Goal: Obtain resource: Download file/media

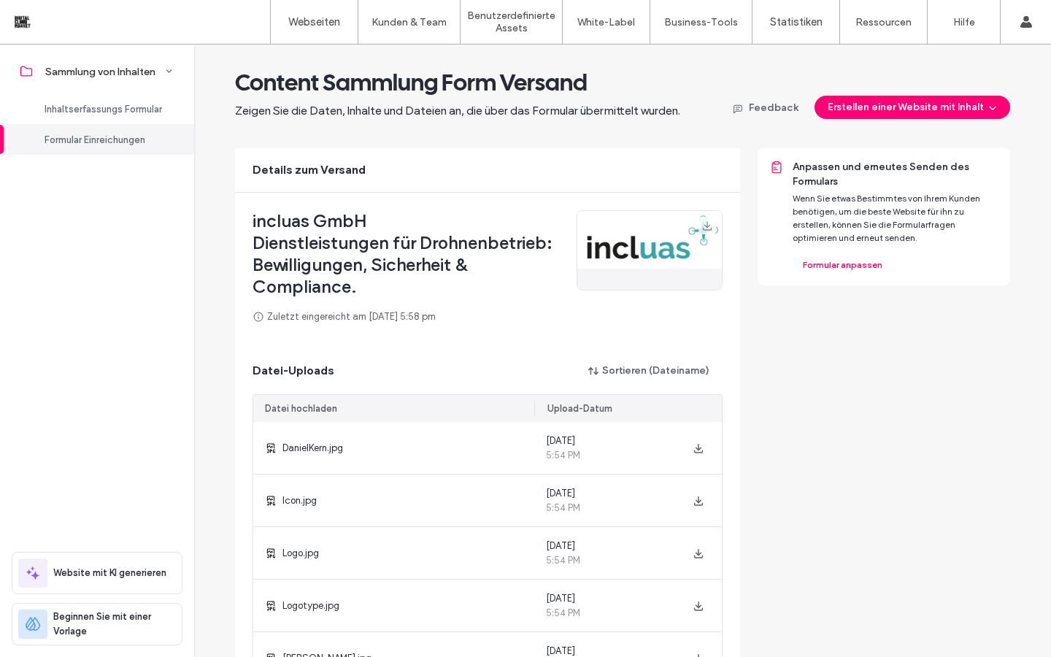
click at [635, 245] on img at bounding box center [649, 250] width 145 height 79
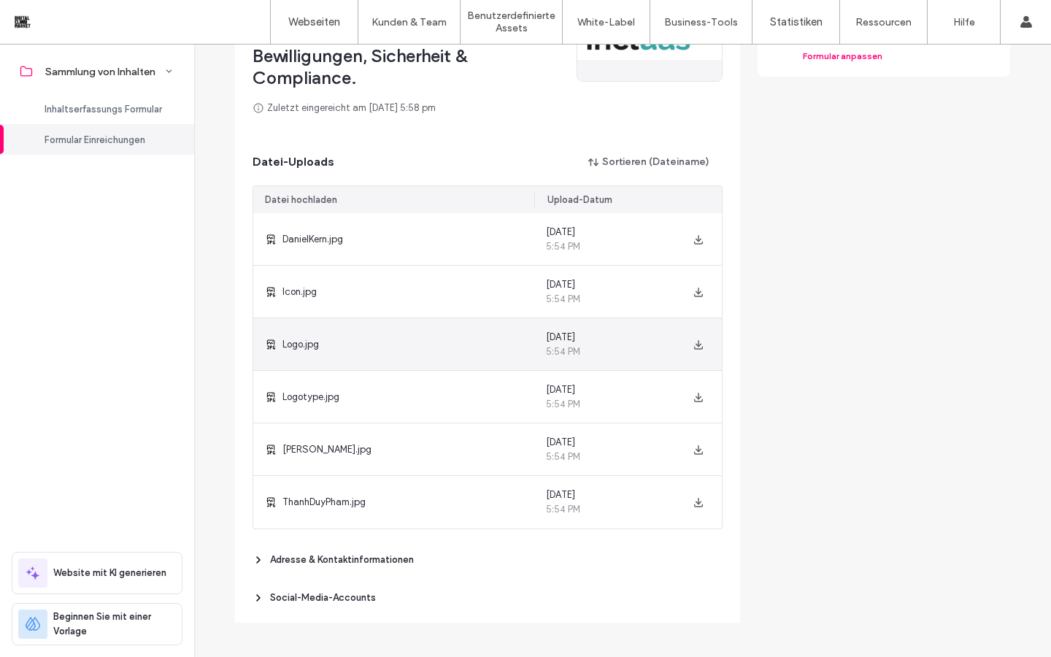
scroll to position [210, 0]
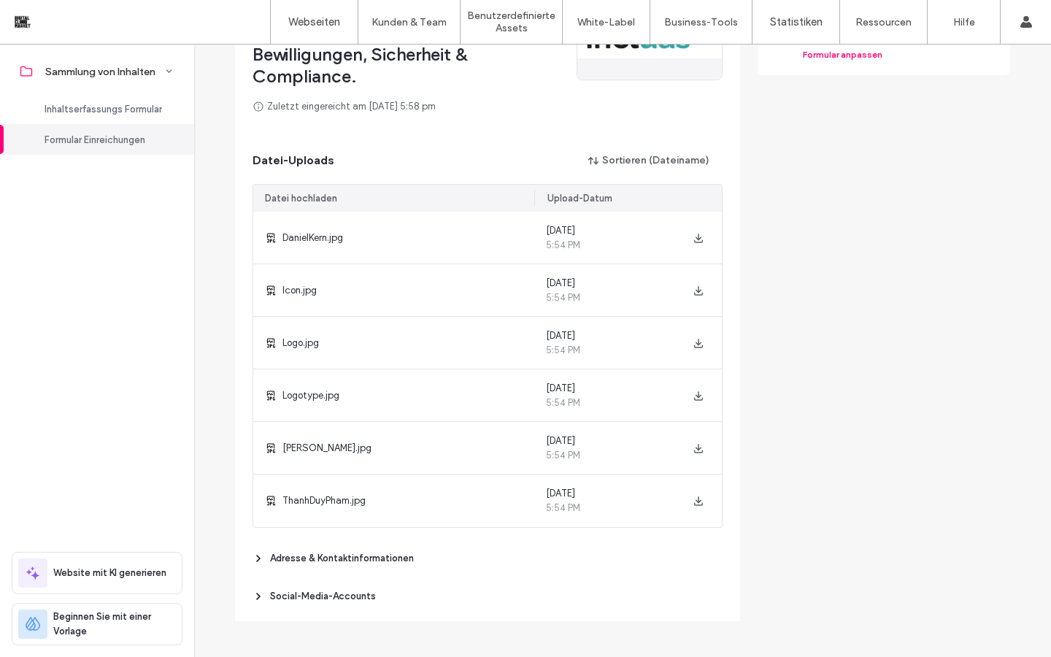
click at [253, 501] on icon at bounding box center [259, 559] width 12 height 12
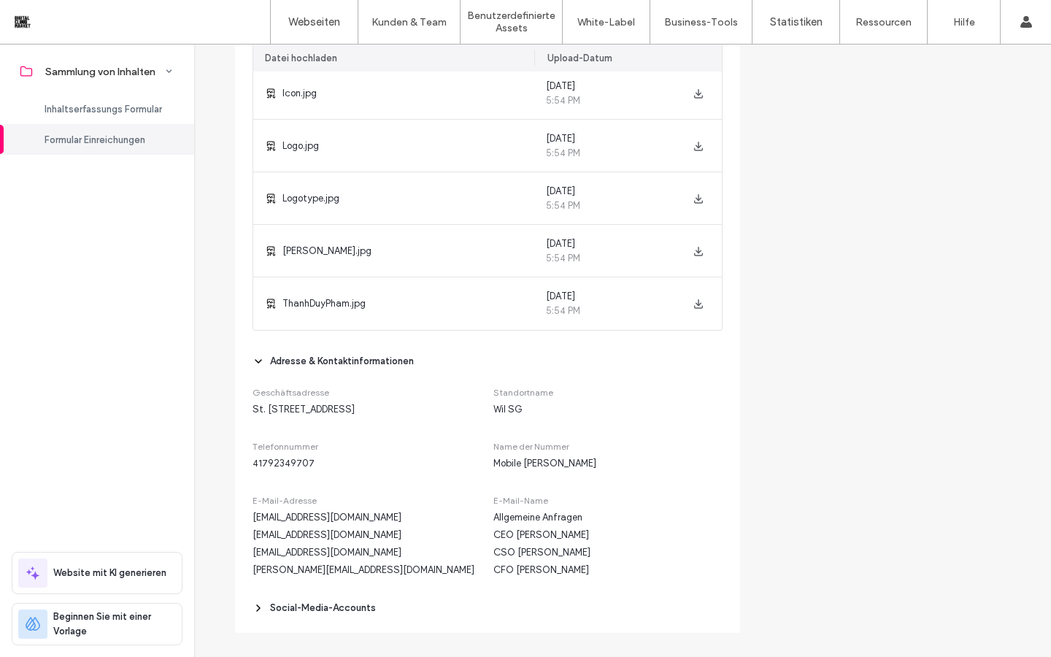
scroll to position [418, 0]
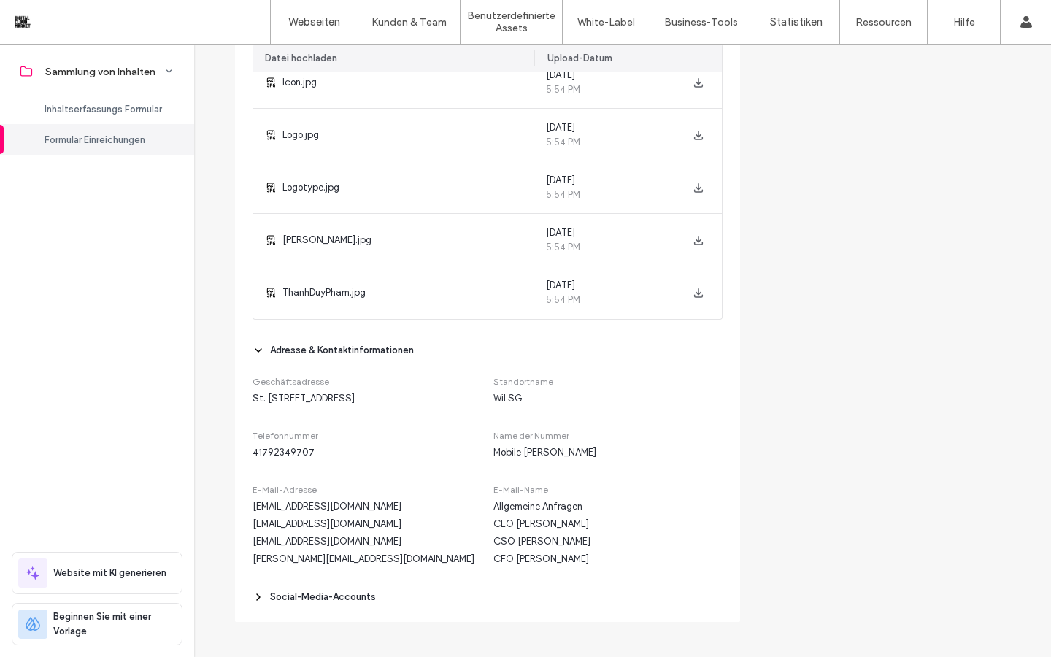
click at [257, 501] on use at bounding box center [258, 597] width 3 height 6
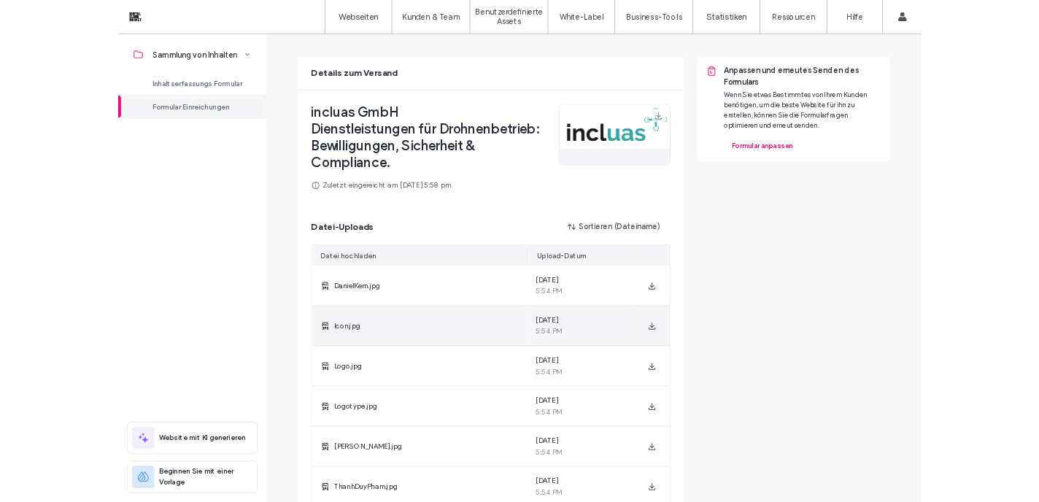
scroll to position [96, 0]
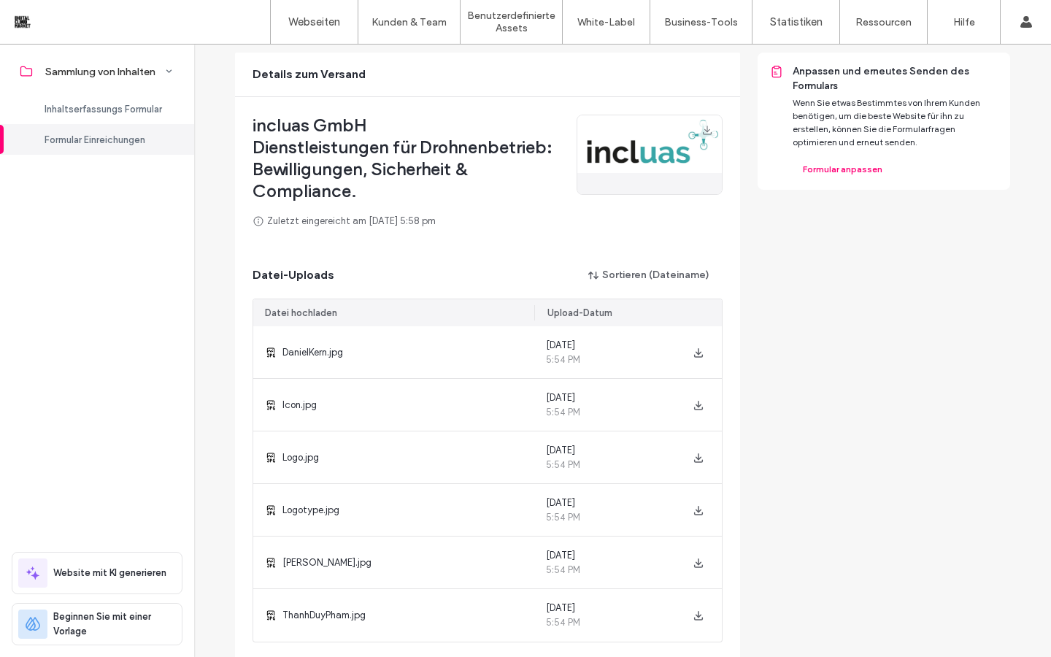
click at [681, 155] on img at bounding box center [649, 154] width 145 height 79
click at [702, 131] on icon "button" at bounding box center [707, 130] width 12 height 12
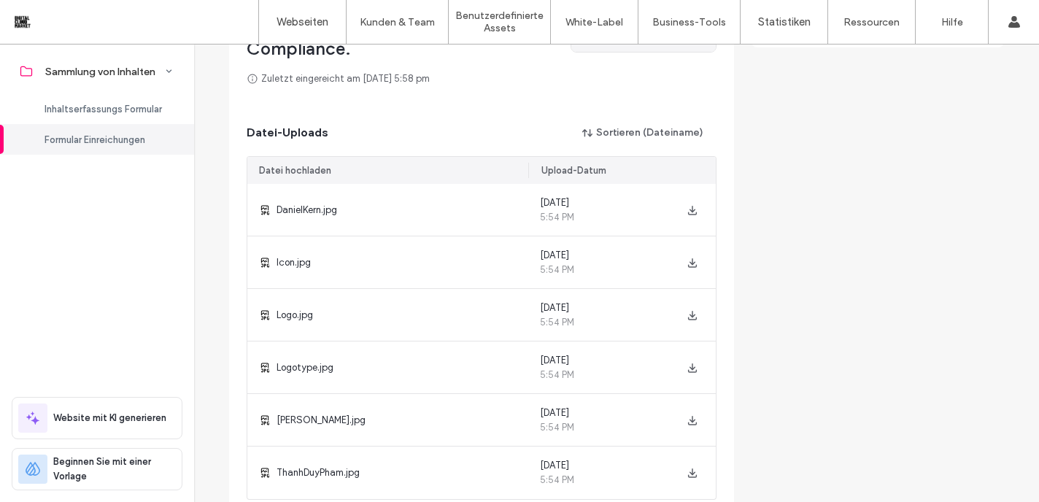
scroll to position [241, 0]
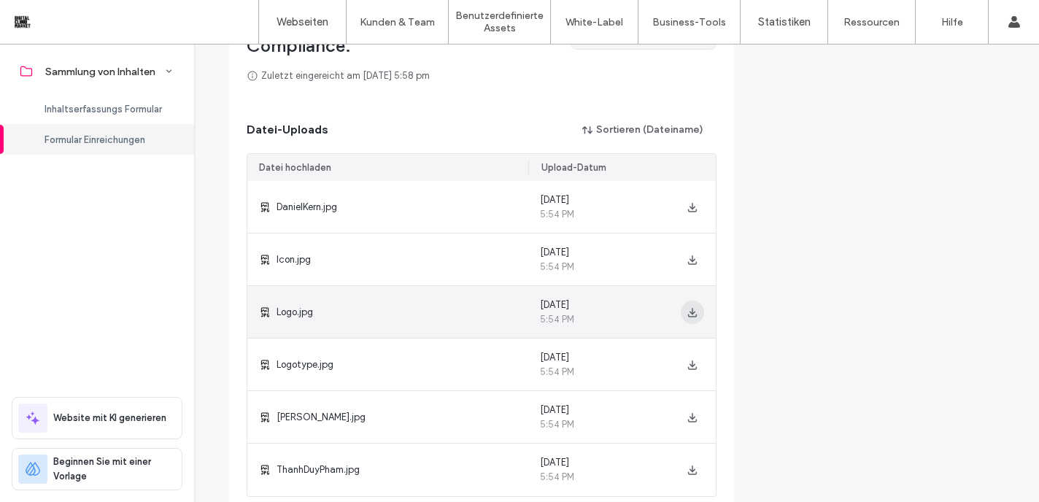
click at [687, 318] on icon "button" at bounding box center [693, 313] width 12 height 12
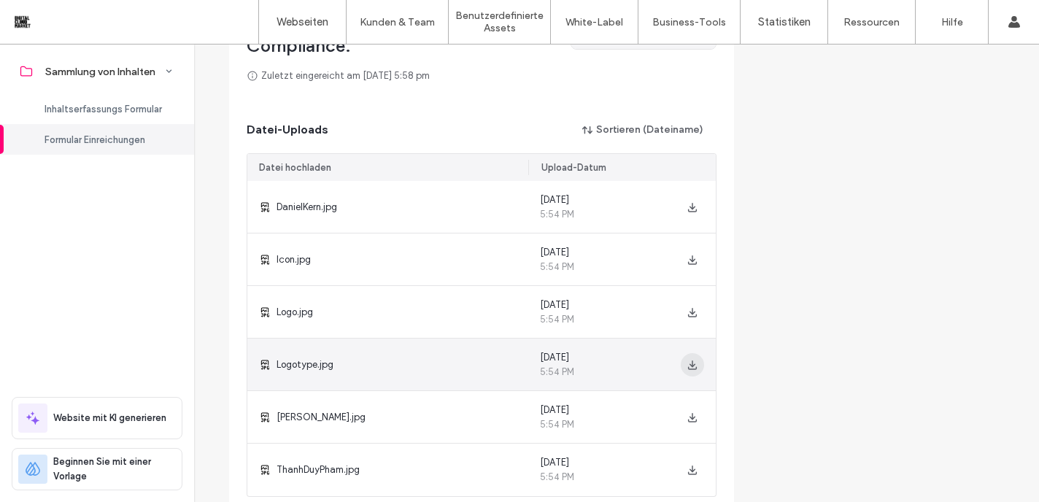
click at [690, 369] on use "button" at bounding box center [692, 364] width 9 height 9
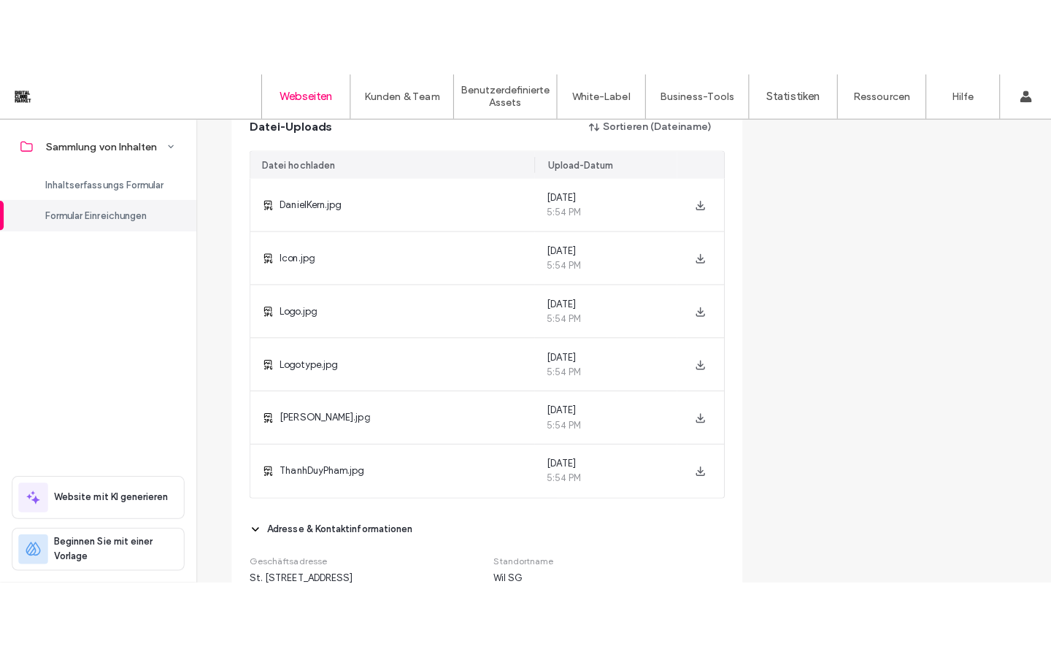
scroll to position [320, 0]
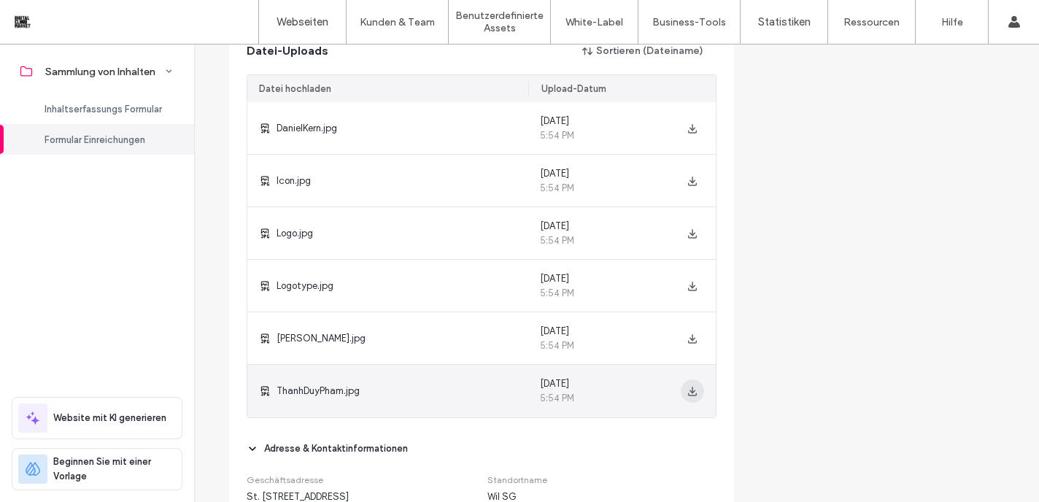
click at [688, 397] on span "button" at bounding box center [692, 391] width 23 height 23
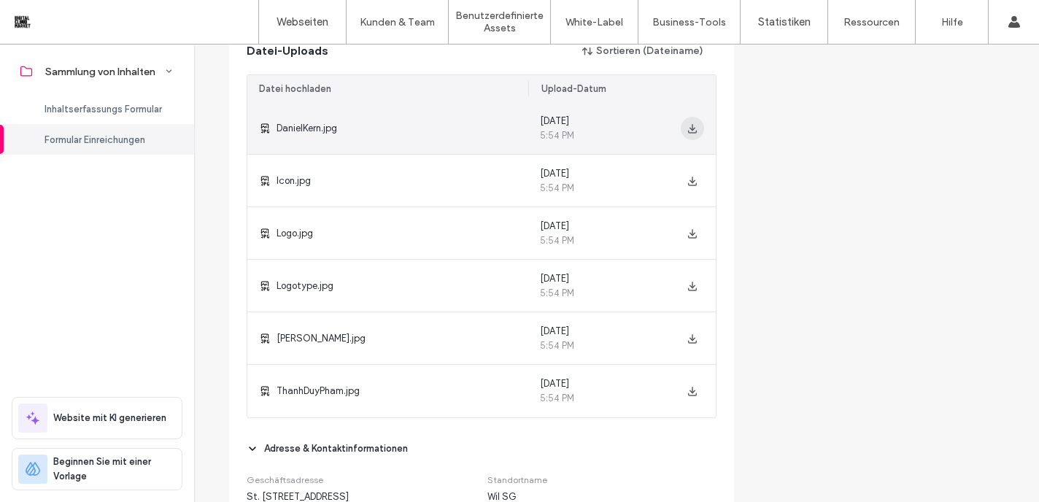
click at [688, 130] on icon "button" at bounding box center [693, 129] width 12 height 12
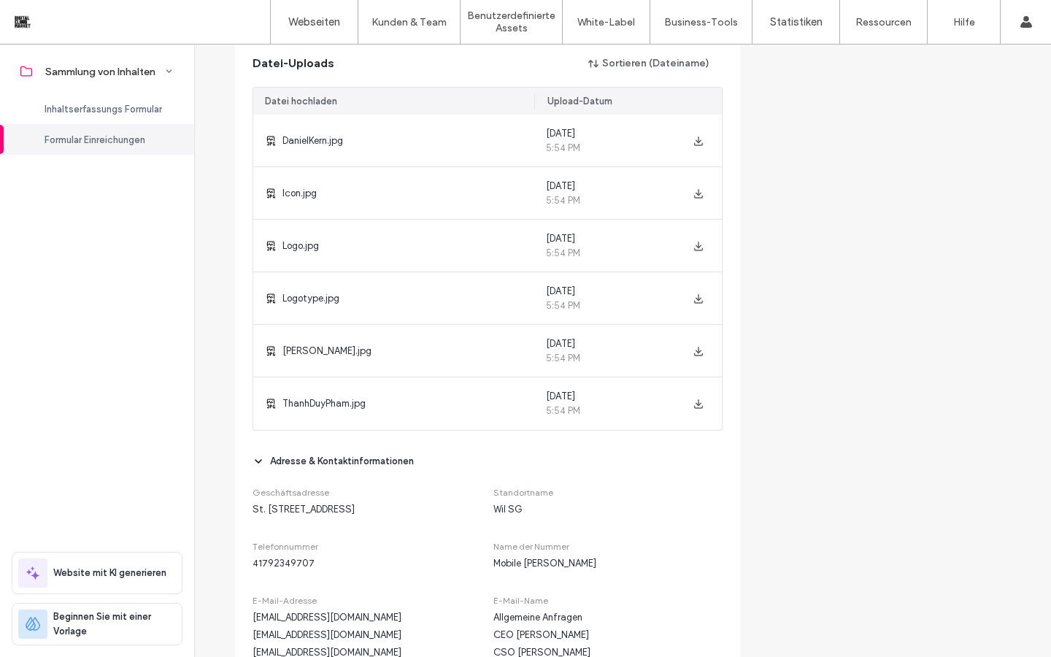
scroll to position [301, 0]
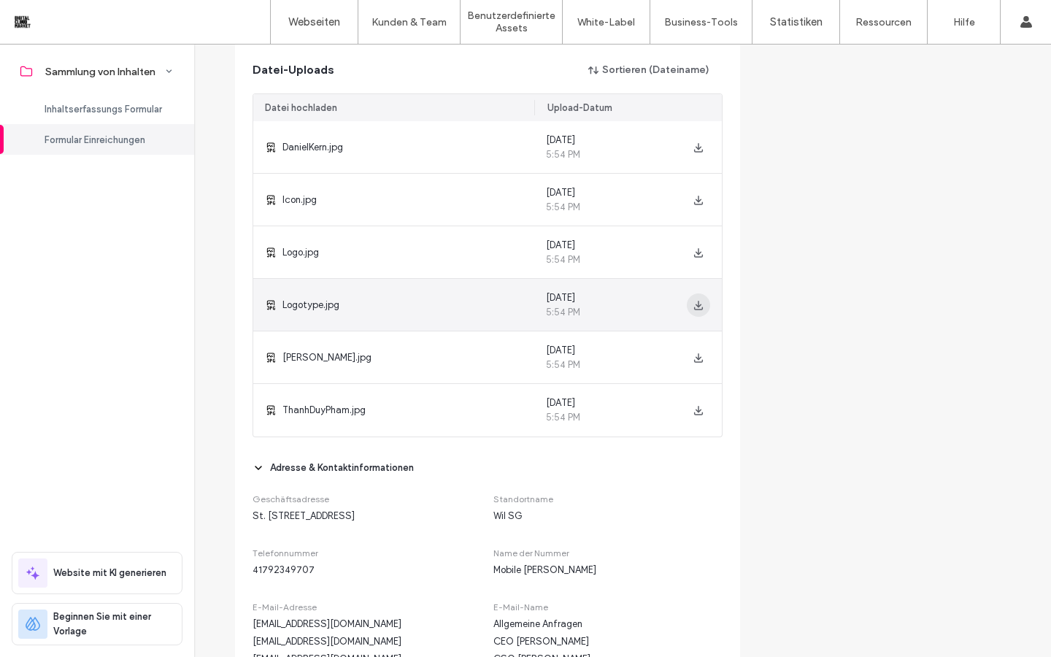
click at [694, 301] on icon "button" at bounding box center [699, 305] width 12 height 12
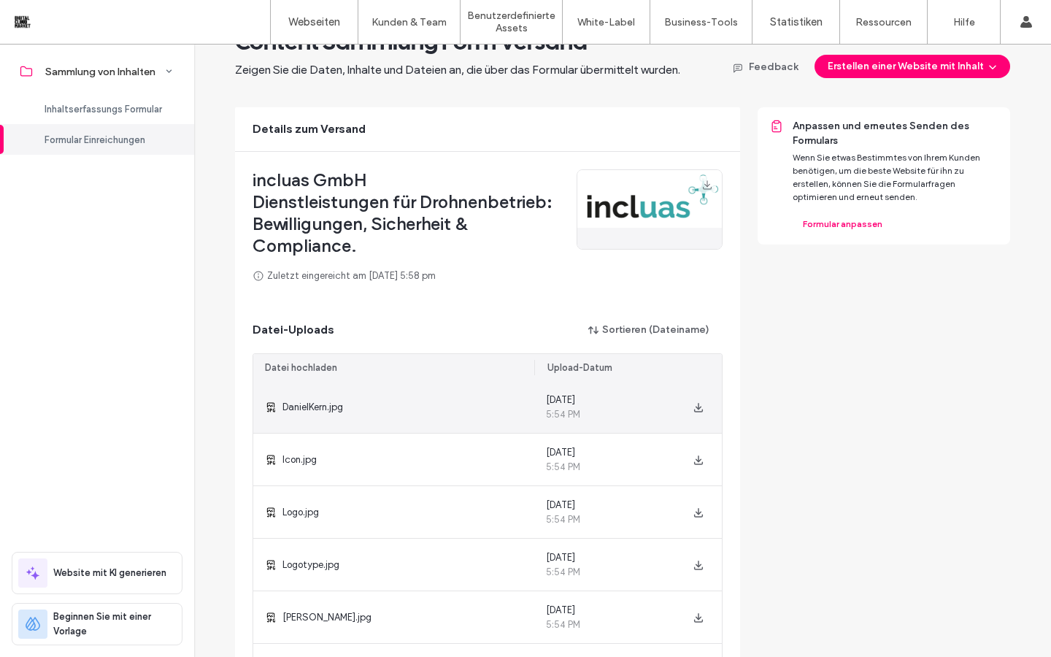
scroll to position [77, 0]
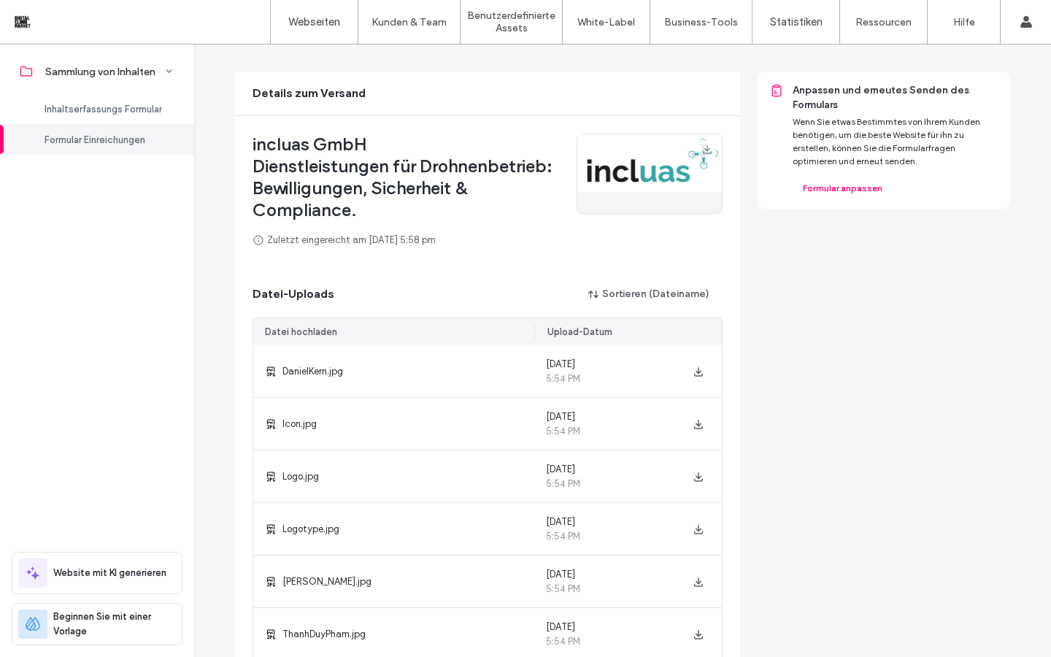
click at [689, 177] on img at bounding box center [649, 173] width 145 height 79
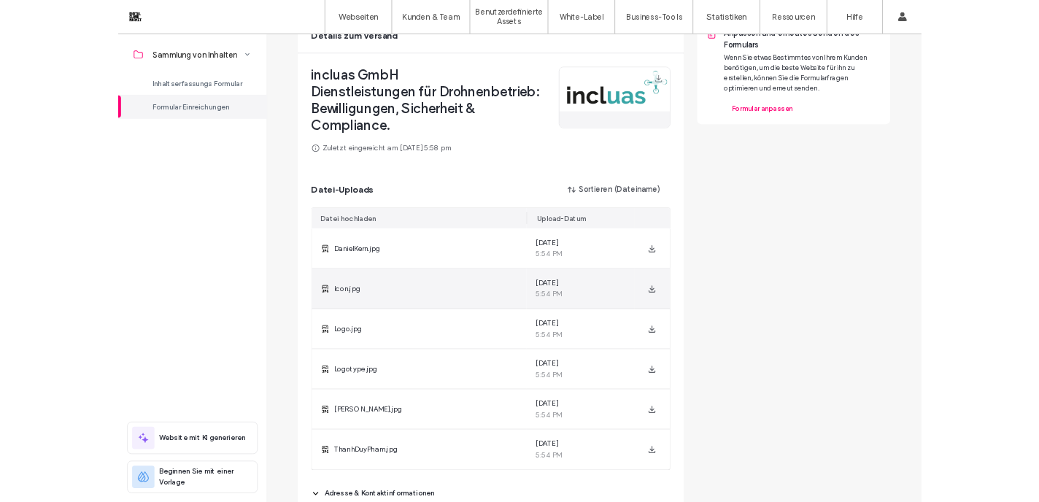
scroll to position [126, 0]
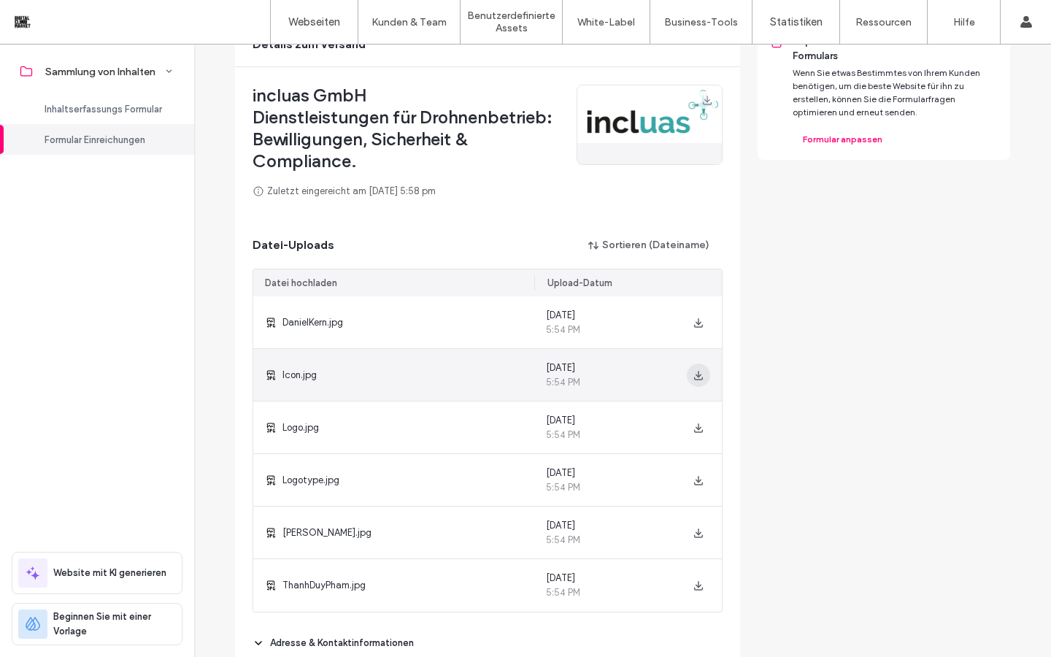
click at [695, 380] on icon "button" at bounding box center [699, 375] width 12 height 12
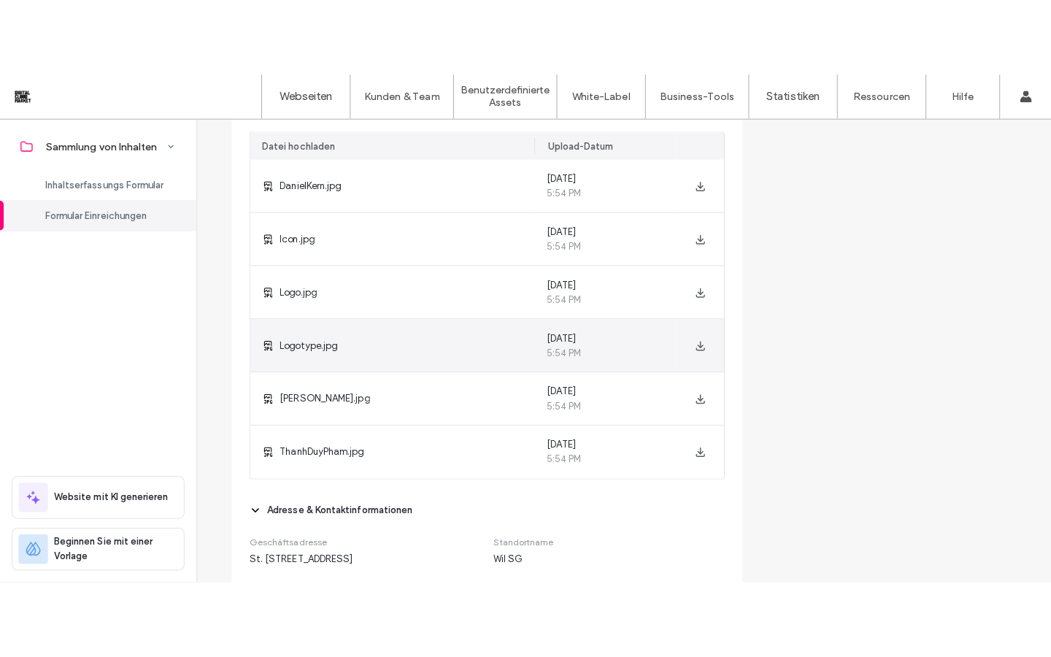
scroll to position [342, 0]
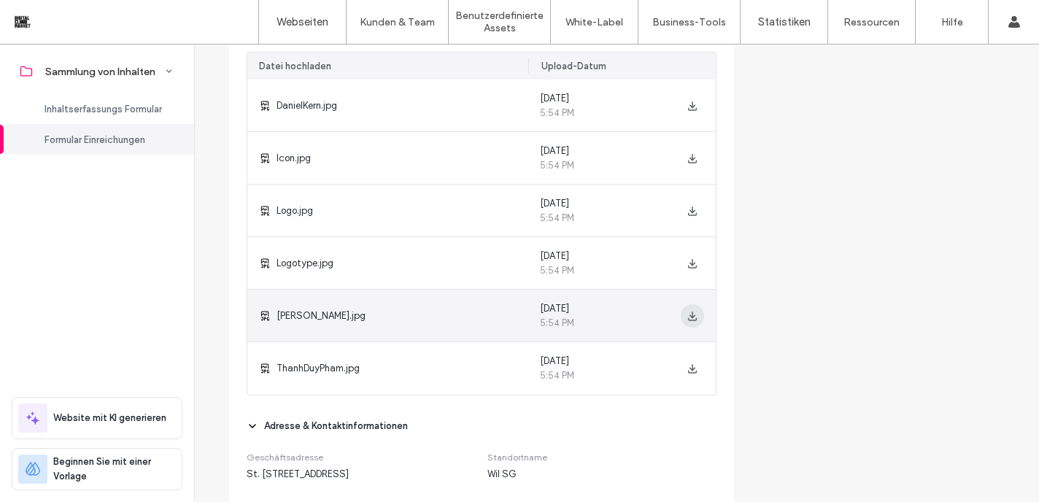
click at [689, 316] on use "button" at bounding box center [692, 315] width 9 height 9
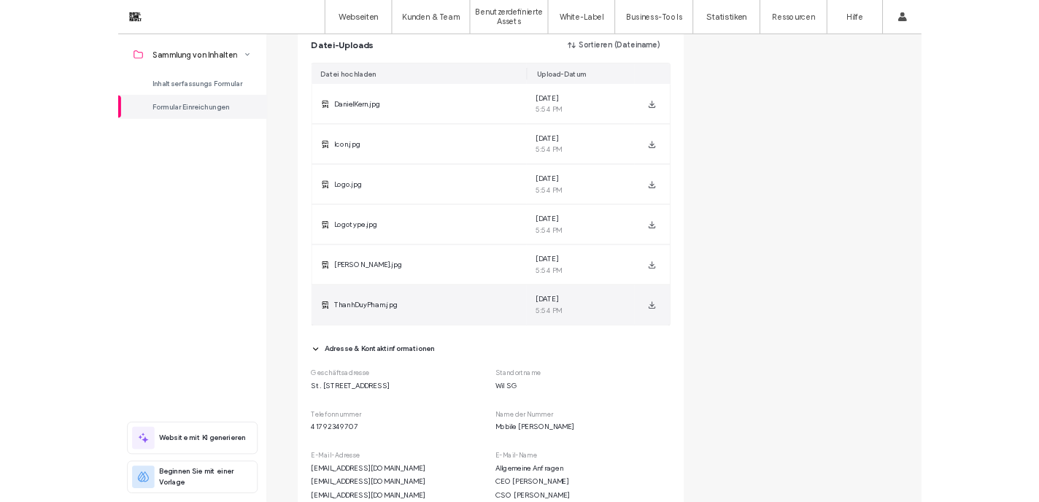
scroll to position [304, 0]
